Goal: Check status: Check status

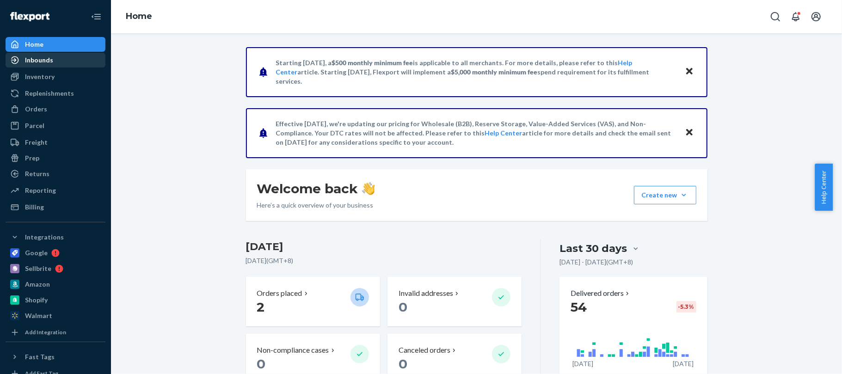
click at [56, 57] on div "Inbounds" at bounding box center [55, 60] width 98 height 13
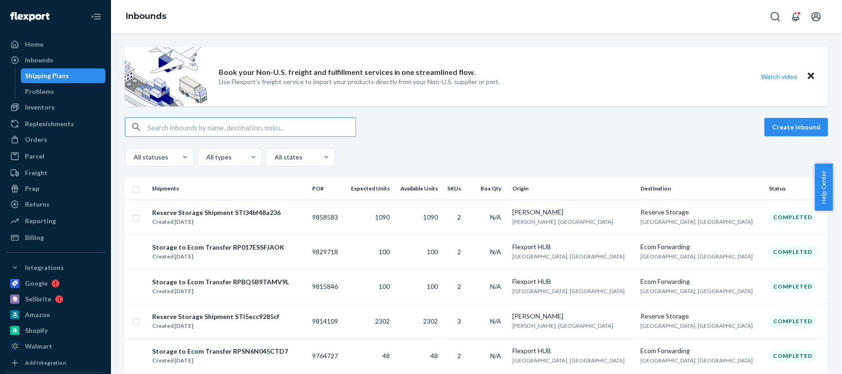
scroll to position [61, 0]
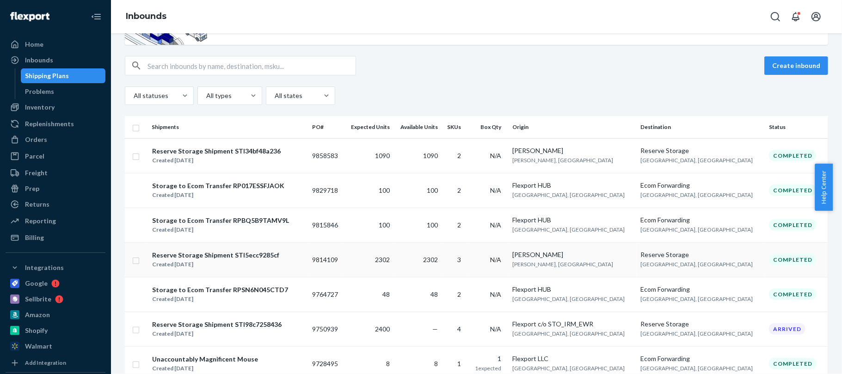
click at [294, 265] on div "Reserve Storage Shipment STI5ecc9285cf Created [DATE]" at bounding box center [228, 259] width 153 height 19
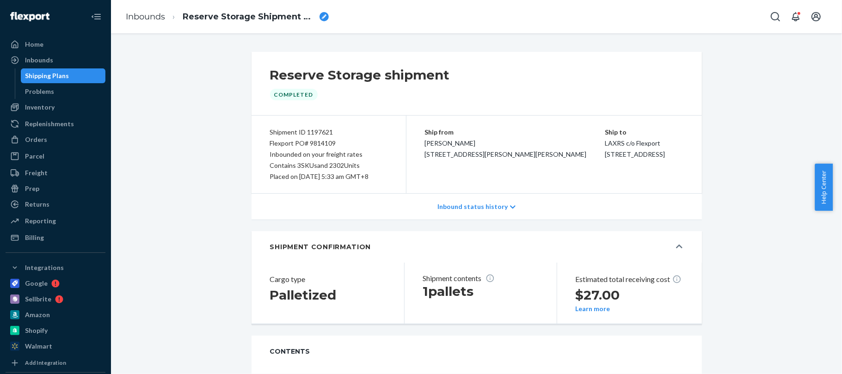
scroll to position [207, 0]
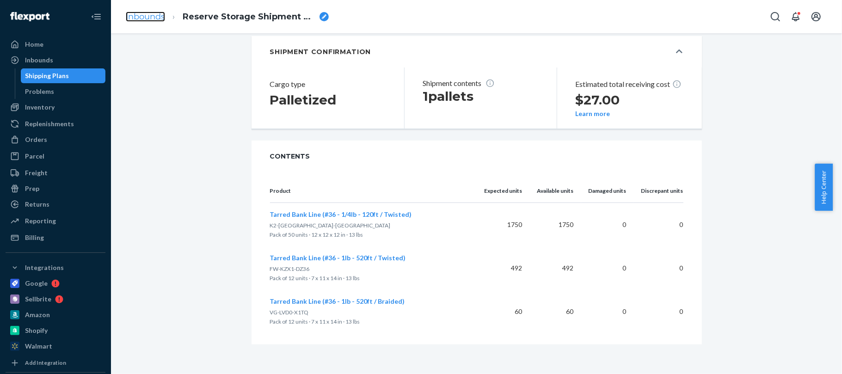
click at [145, 19] on link "Inbounds" at bounding box center [145, 17] width 39 height 10
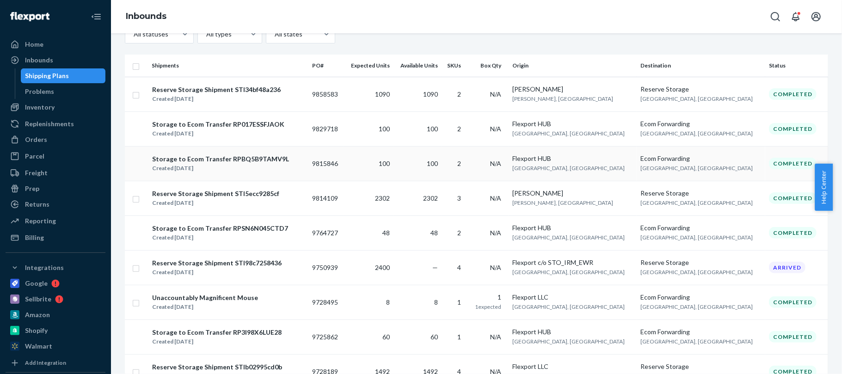
scroll to position [185, 0]
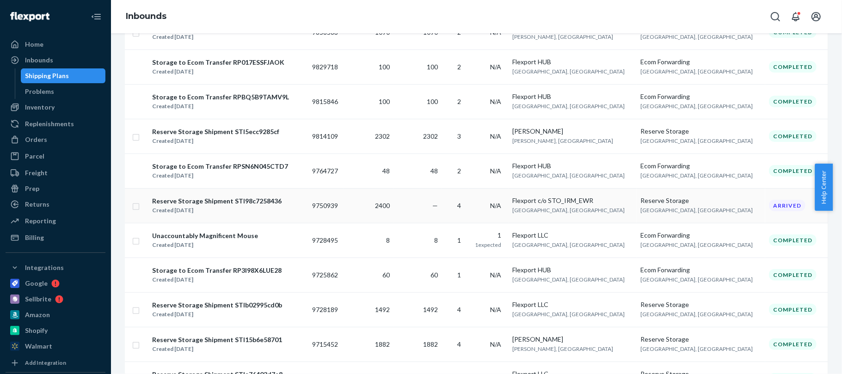
click at [299, 215] on div "Reserve Storage Shipment STI98c7258436 Created [DATE]" at bounding box center [228, 205] width 153 height 19
